Goal: Feedback & Contribution: Contribute content

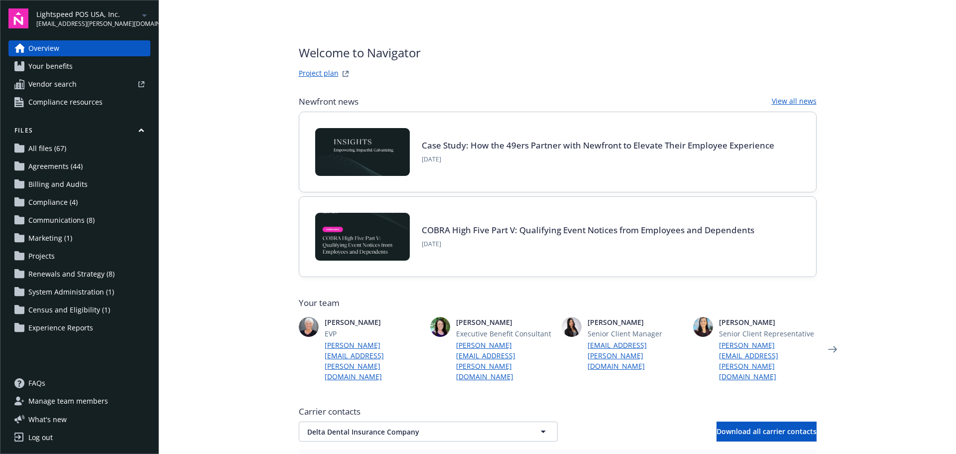
click at [245, 206] on main "Welcome to Navigator Project plan Newfront news View all news Case Study: How t…" at bounding box center [557, 227] width 797 height 454
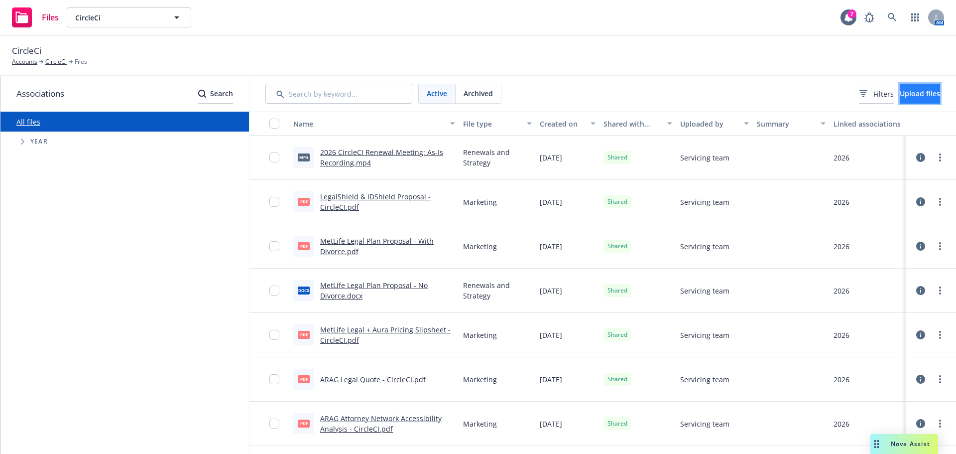
click at [902, 88] on button "Upload files" at bounding box center [920, 94] width 40 height 20
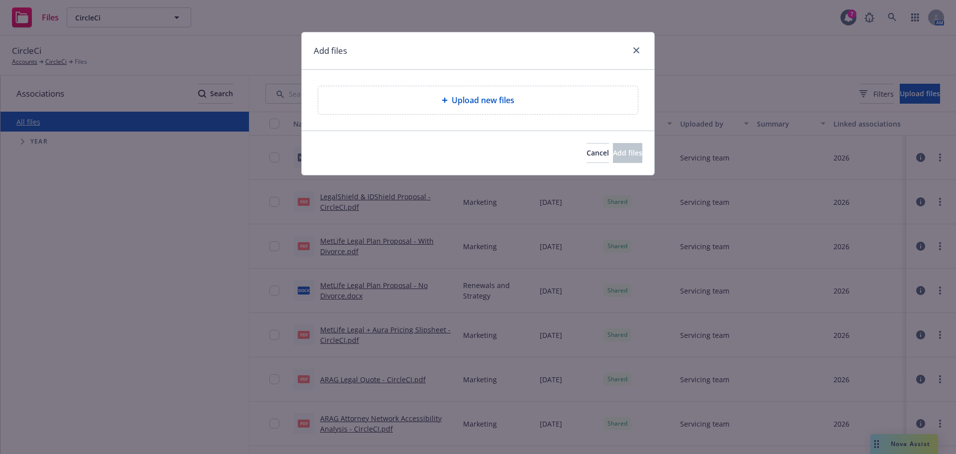
click at [528, 107] on div "Upload new files" at bounding box center [478, 100] width 320 height 28
